Goal: Information Seeking & Learning: Learn about a topic

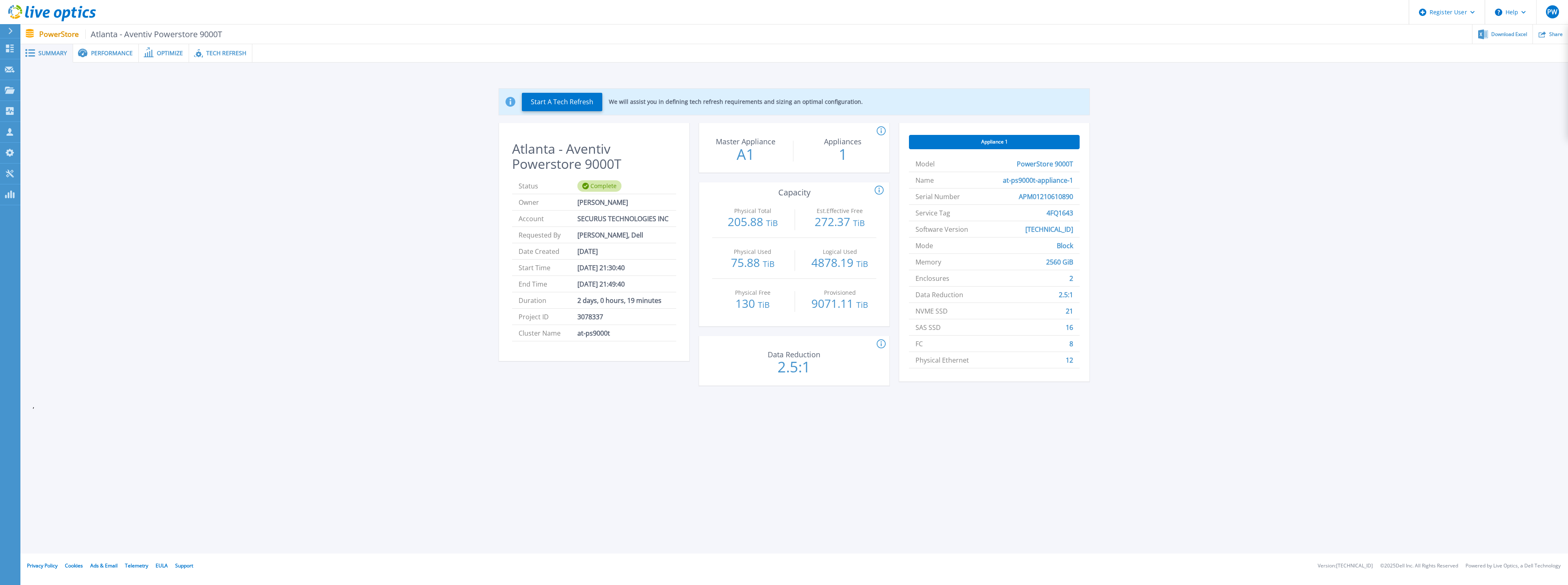
click at [95, 53] on span "Performance" at bounding box center [112, 52] width 41 height 6
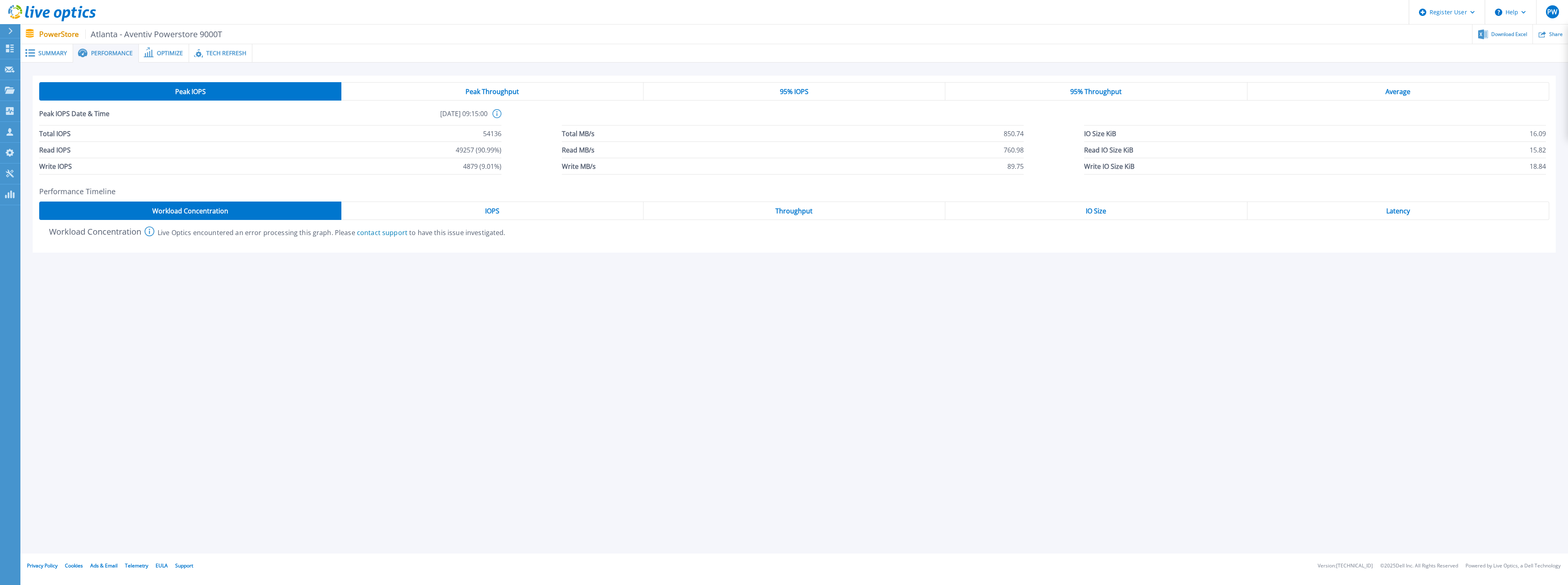
click at [459, 209] on div "IOPS" at bounding box center [492, 210] width 302 height 18
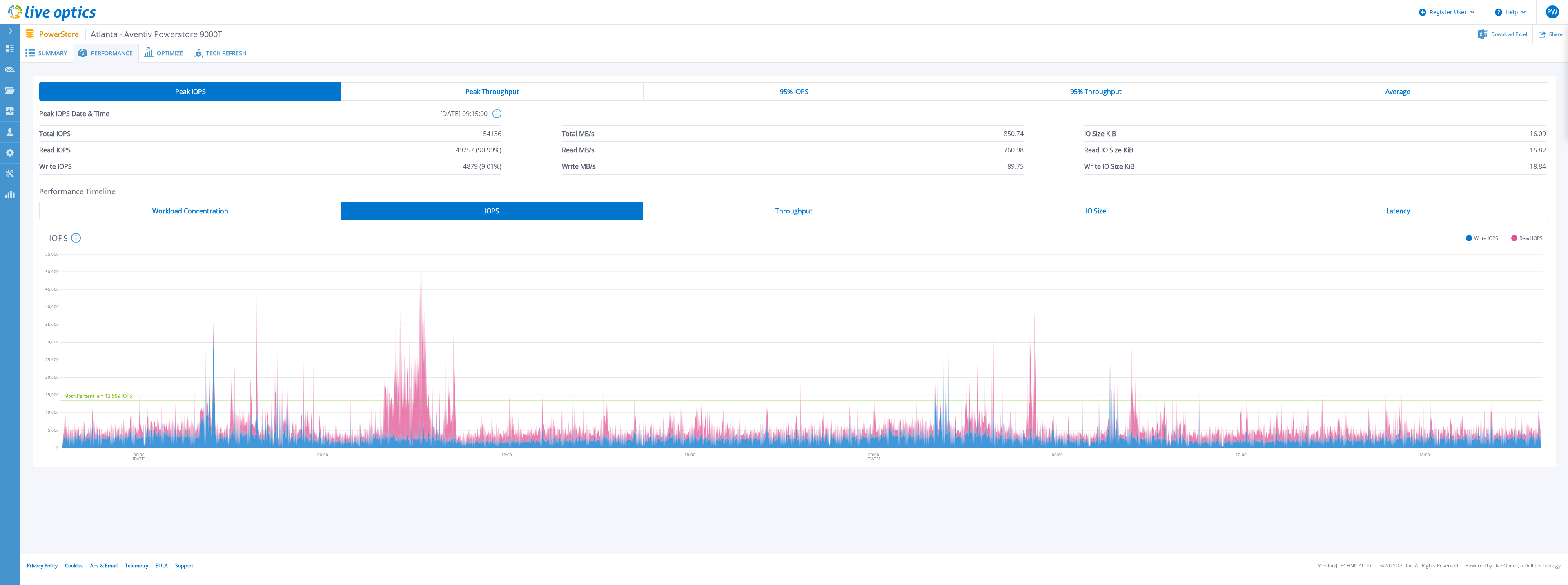
click at [785, 213] on span "Throughput" at bounding box center [793, 211] width 37 height 7
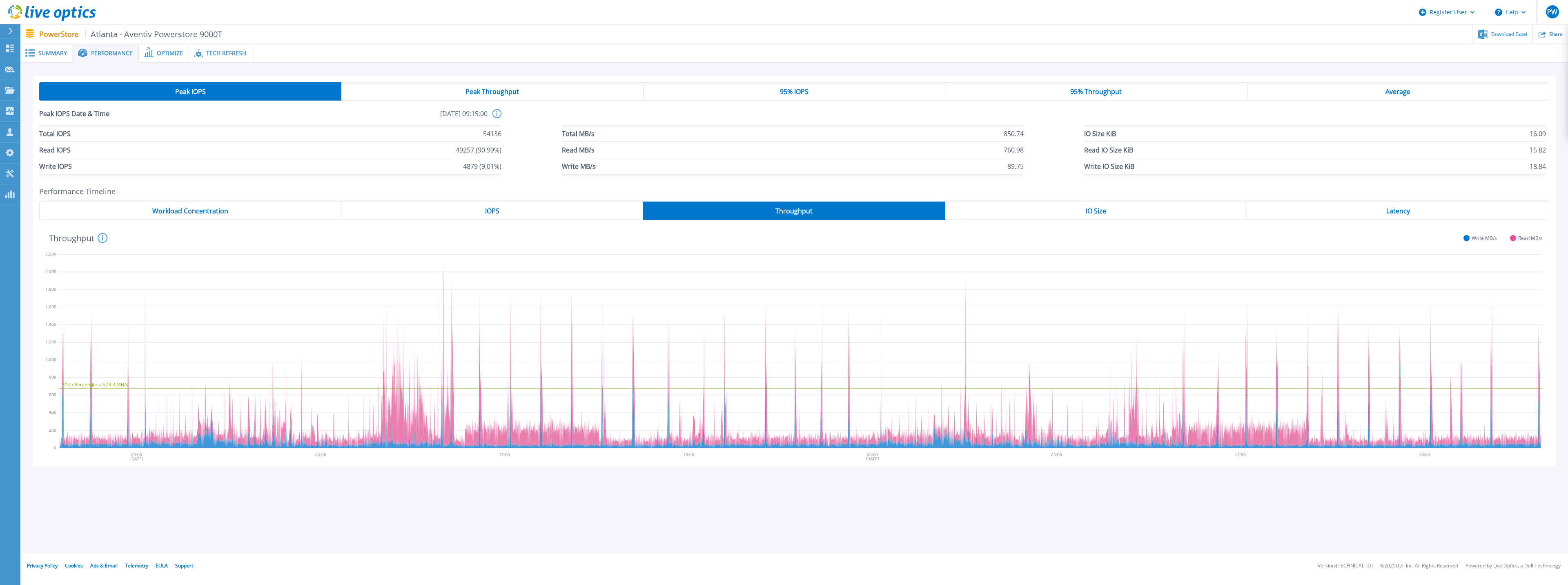
click at [468, 206] on div "IOPS" at bounding box center [492, 210] width 302 height 18
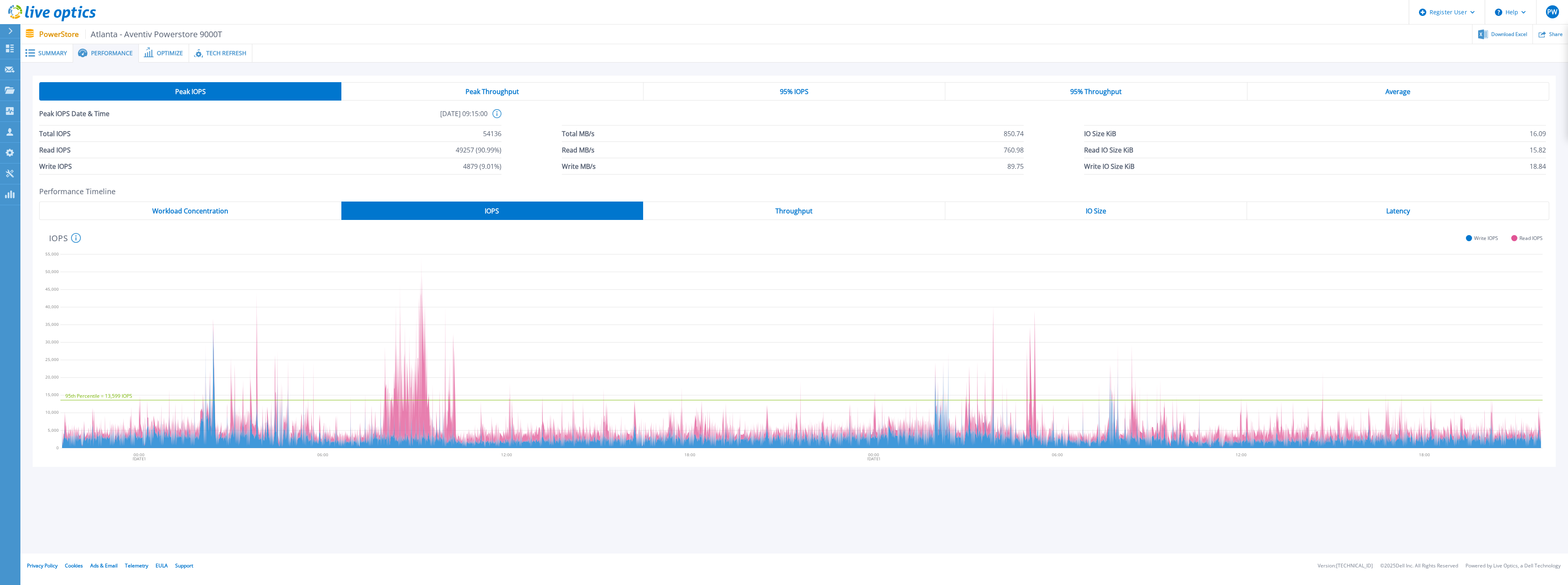
click at [1382, 212] on div "Latency" at bounding box center [1399, 210] width 303 height 18
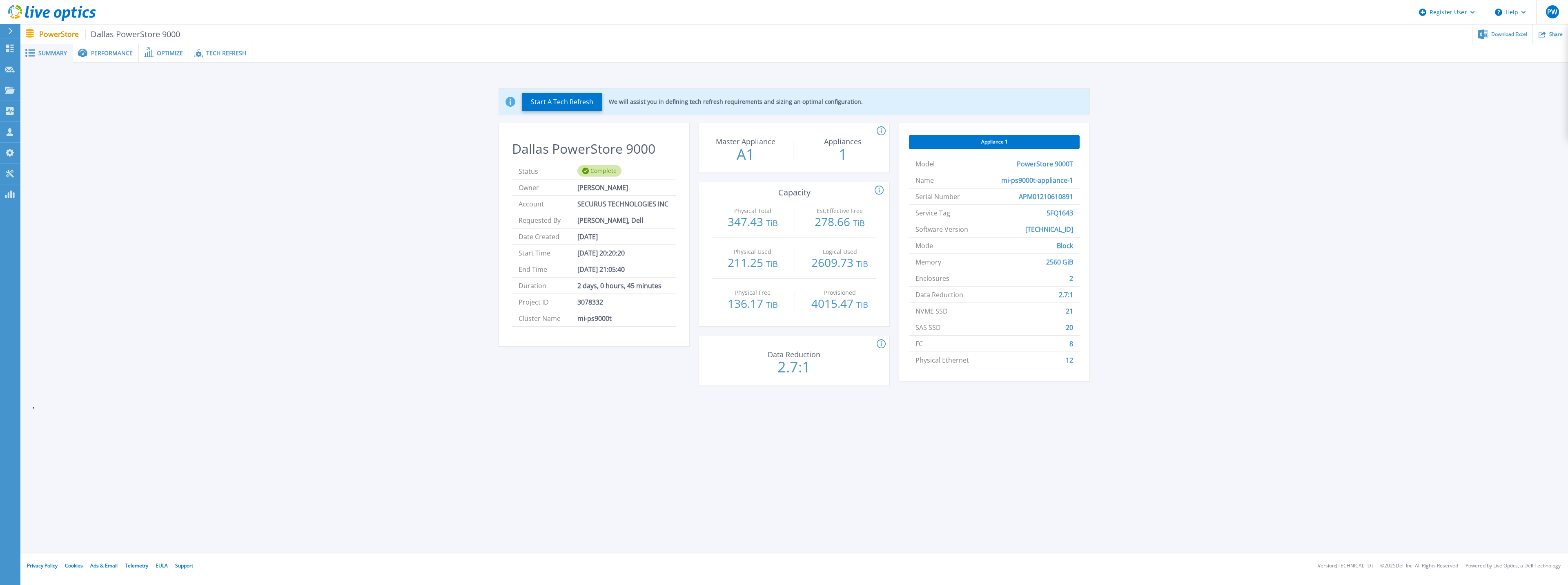
click at [118, 56] on span "Performance" at bounding box center [112, 52] width 41 height 6
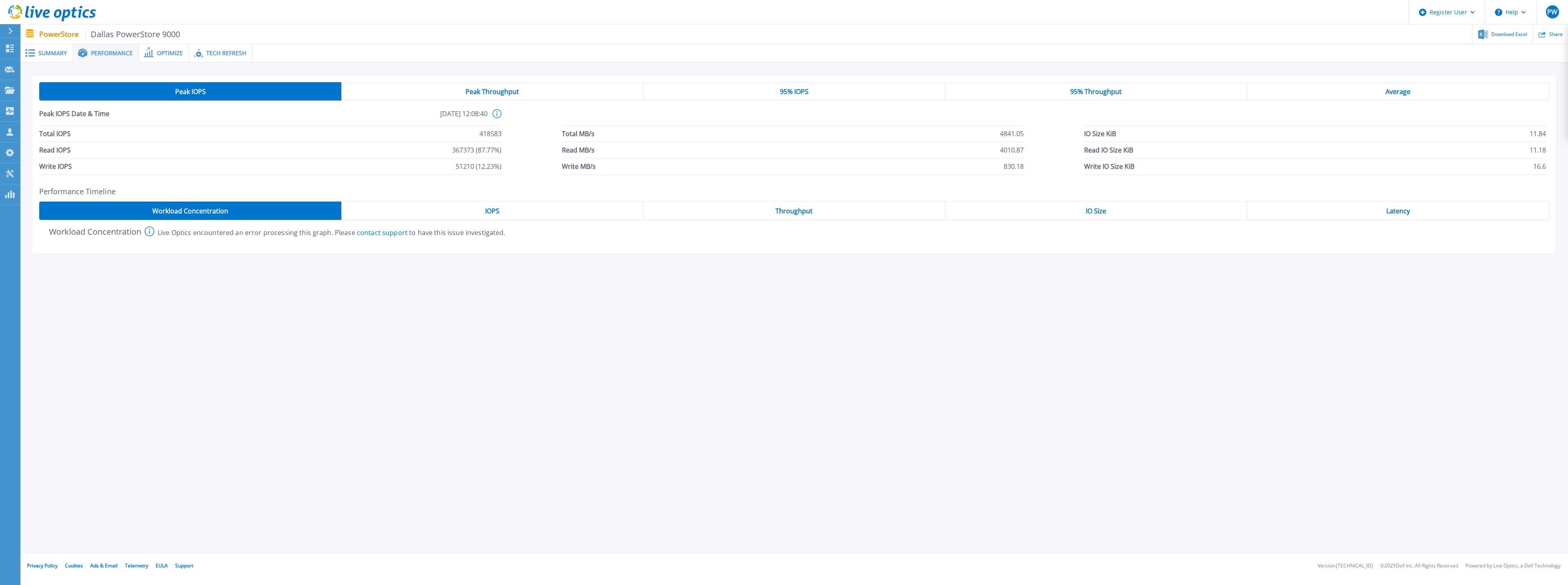
click at [486, 210] on span "IOPS" at bounding box center [492, 211] width 15 height 7
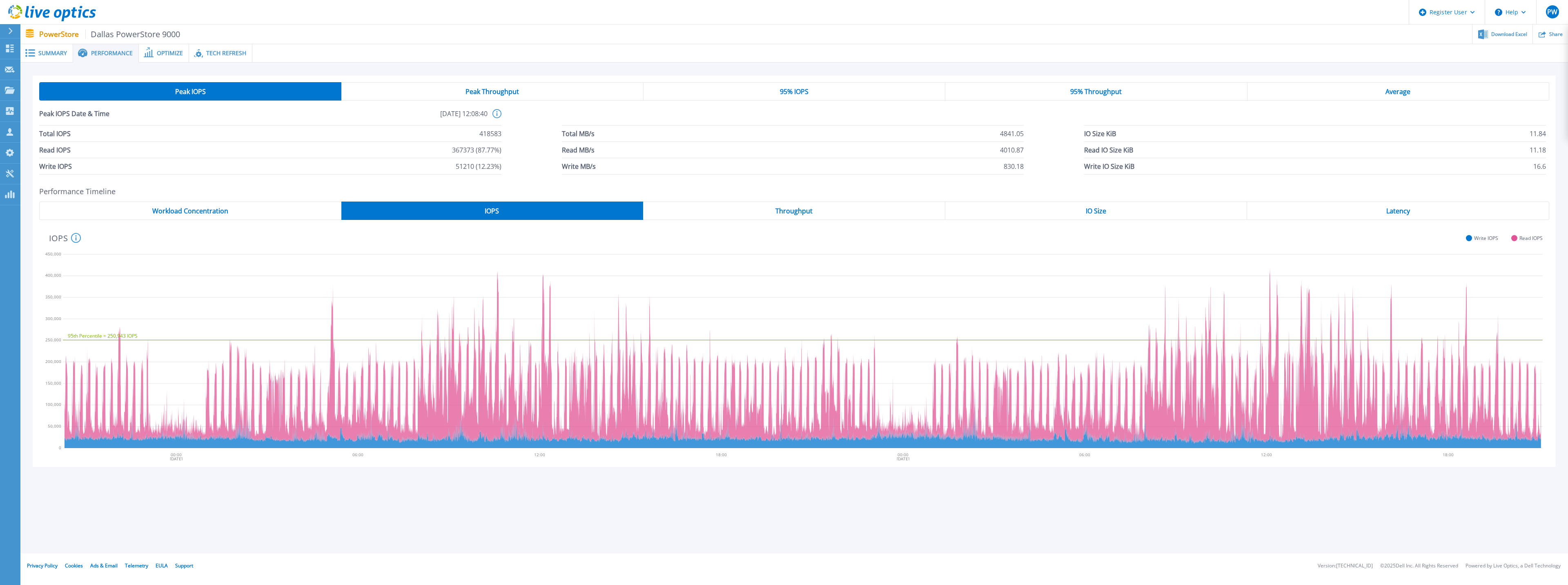
click at [367, 108] on div "Peak IOPS Date & Time [DATE] 12:08:40 This shows the performance stats for when…" at bounding box center [794, 140] width 1510 height 67
click at [1405, 211] on span "Latency" at bounding box center [1399, 211] width 24 height 7
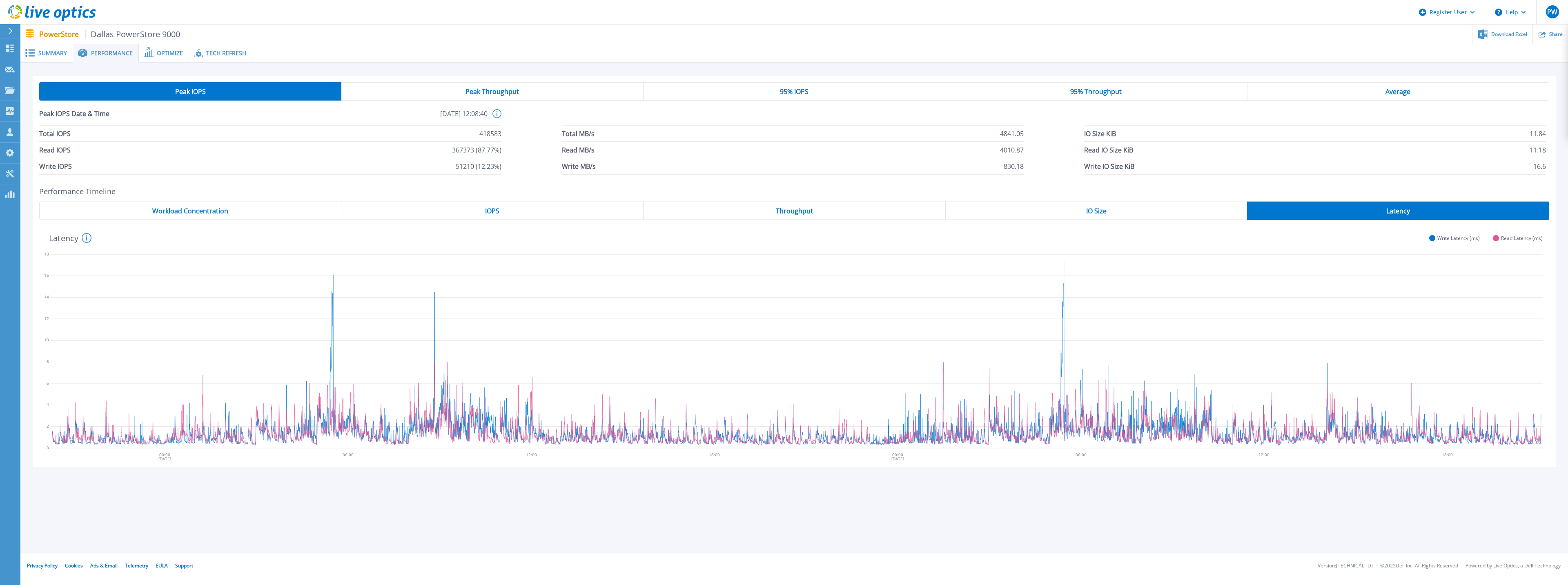
click at [550, 93] on div "Peak Throughput" at bounding box center [492, 90] width 302 height 18
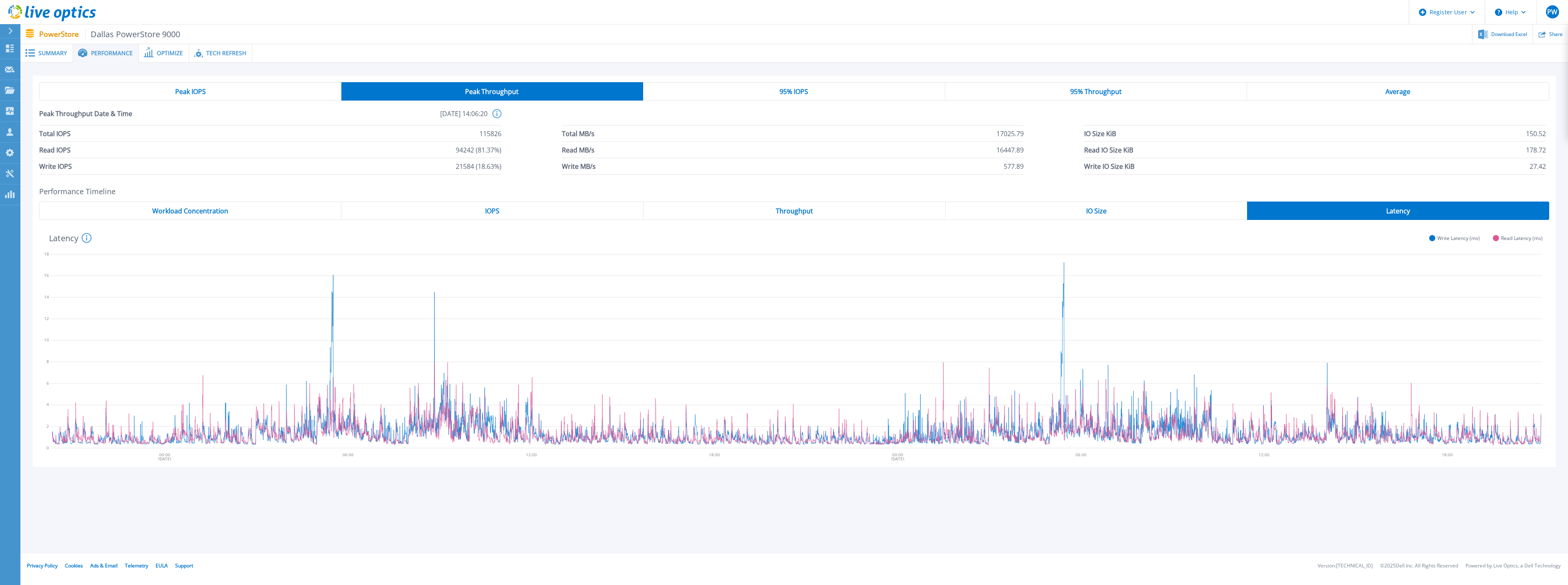
click at [800, 83] on div "95% IOPS" at bounding box center [794, 90] width 303 height 18
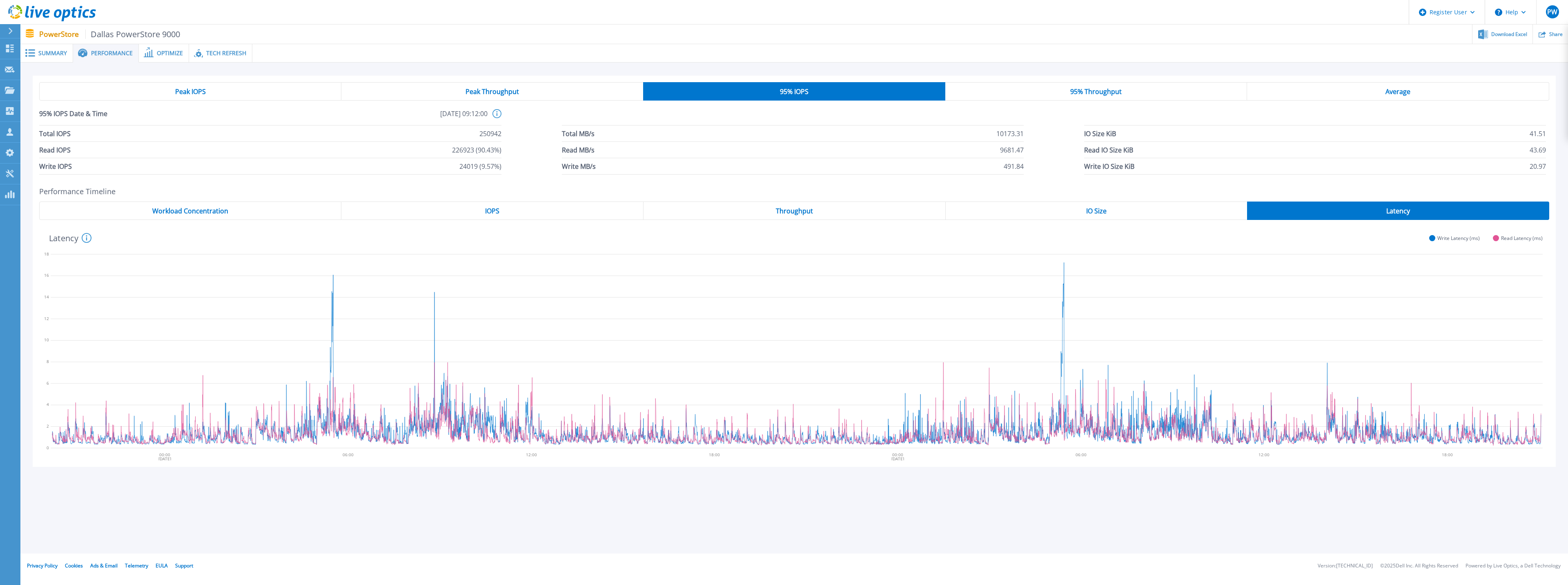
click at [783, 213] on span "Throughput" at bounding box center [794, 211] width 37 height 7
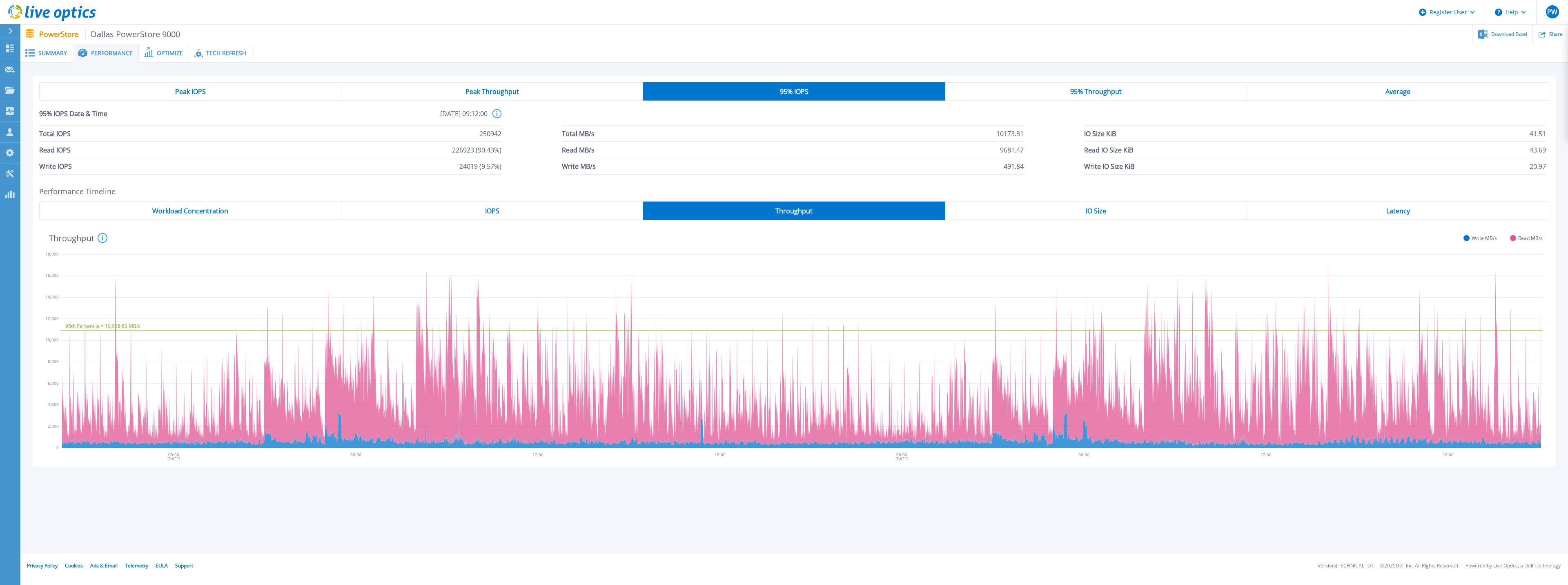
click at [817, 95] on div "95% IOPS" at bounding box center [794, 90] width 303 height 18
click at [509, 93] on span "Peak Throughput" at bounding box center [493, 92] width 53 height 7
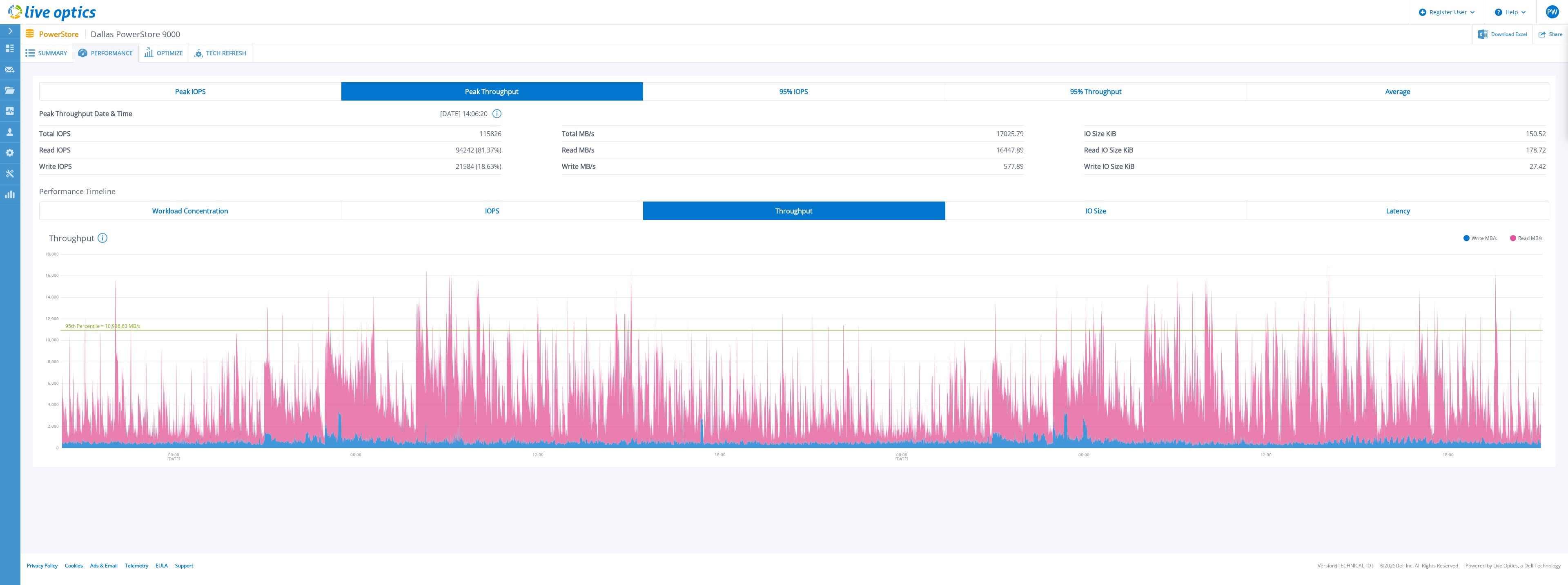
click at [730, 206] on div "Throughput" at bounding box center [794, 210] width 303 height 18
